Goal: Task Accomplishment & Management: Complete application form

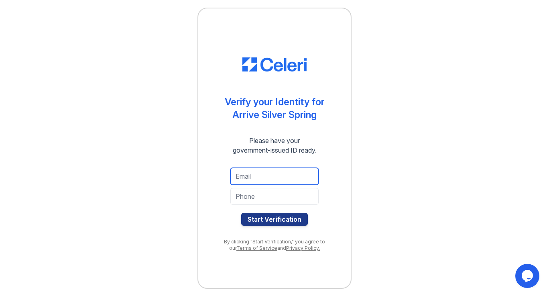
click at [277, 176] on input "email" at bounding box center [274, 176] width 88 height 17
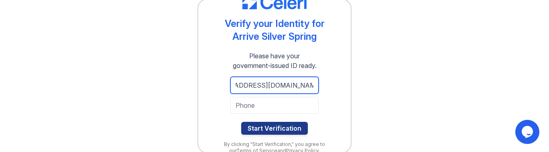
scroll to position [0, 32]
type input "[EMAIL_ADDRESS][DOMAIN_NAME]"
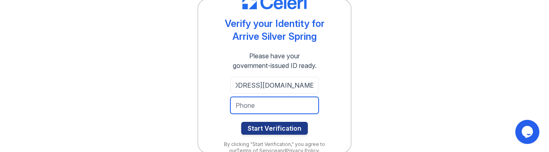
click at [301, 105] on input "tel" at bounding box center [274, 105] width 88 height 17
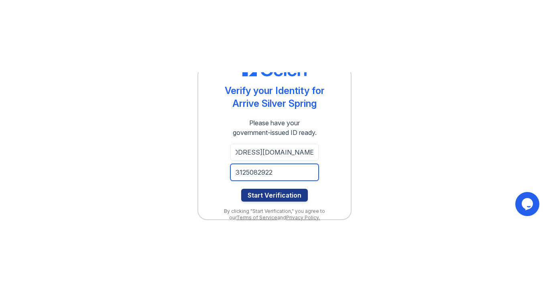
scroll to position [5, 0]
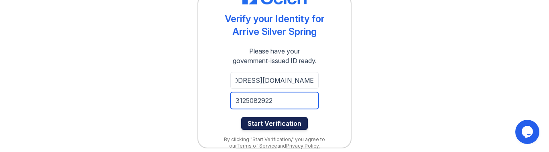
type input "3125082922"
click at [298, 123] on button "Start Verification" at bounding box center [274, 123] width 67 height 13
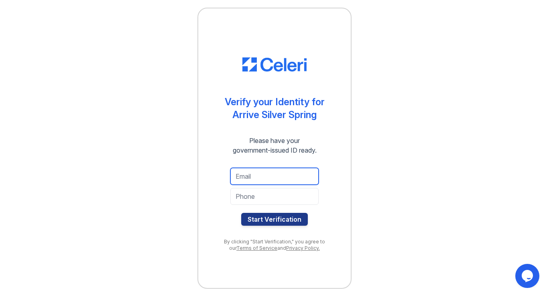
click at [288, 180] on input "email" at bounding box center [274, 176] width 88 height 17
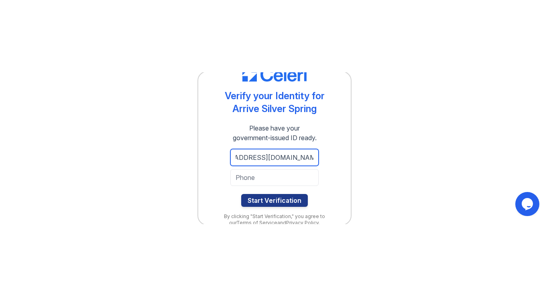
scroll to position [0, 32]
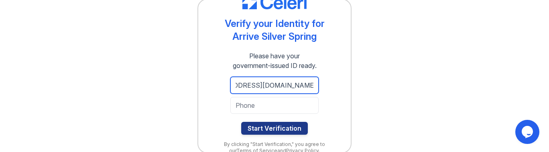
type input "milangondaphotography@gmail.com"
click at [340, 111] on div "Verify your Identity for Arrive Silver Spring Please have your government-issue…" at bounding box center [274, 76] width 154 height 154
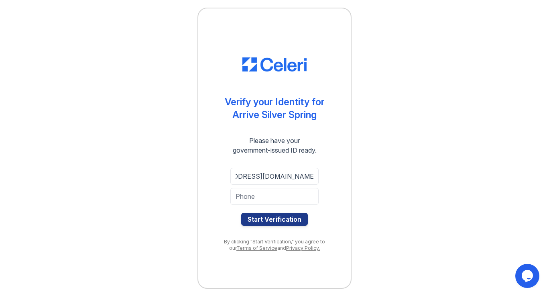
click at [298, 107] on div "Verify your Identity for Arrive Silver Spring" at bounding box center [275, 108] width 100 height 26
click at [296, 195] on input "tel" at bounding box center [274, 196] width 88 height 17
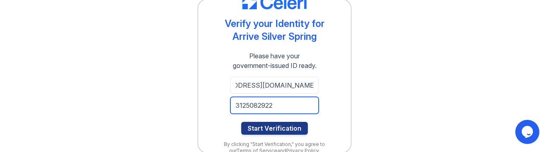
type input "3125082922"
click at [340, 116] on div "Verify your Identity for Arrive Silver Spring Please have your government-issue…" at bounding box center [274, 76] width 154 height 154
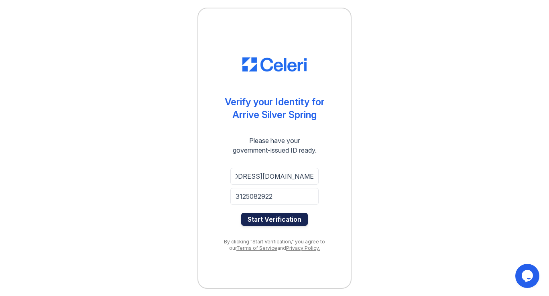
click at [289, 223] on button "Start Verification" at bounding box center [274, 219] width 67 height 13
